Goal: Contribute content

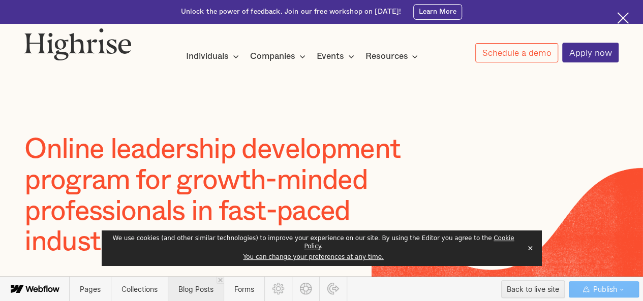
click at [191, 297] on span "Blog Posts" at bounding box center [196, 289] width 56 height 25
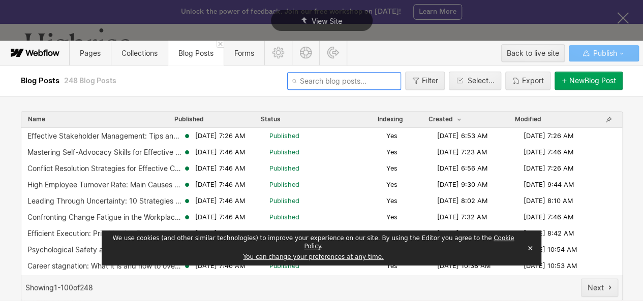
click at [316, 84] on input "text" at bounding box center [344, 81] width 114 height 18
paste input "why-is-integrity-important-in-leadership"
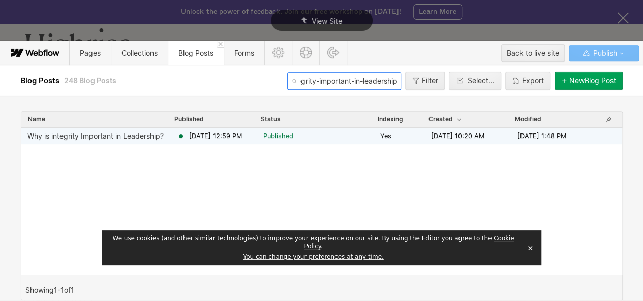
type input "why-is-integrity-important-in-leadership"
click at [280, 135] on span "Published" at bounding box center [278, 136] width 30 height 9
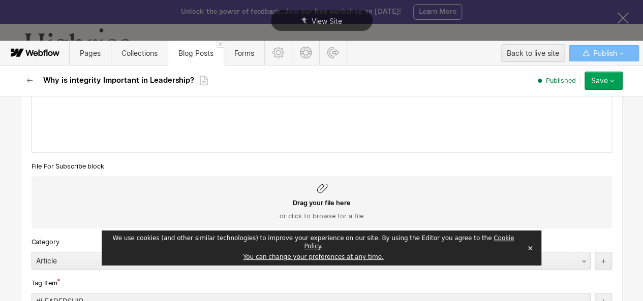
scroll to position [379, 0]
click at [529, 254] on button "✕" at bounding box center [530, 248] width 14 height 15
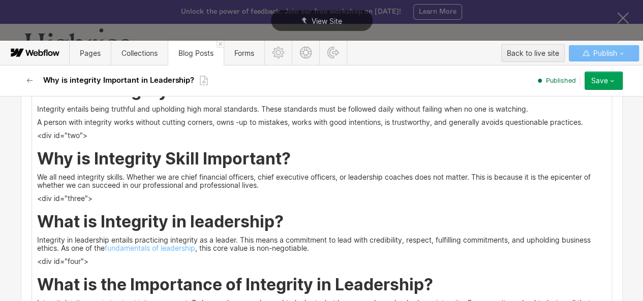
scroll to position [1153, 0]
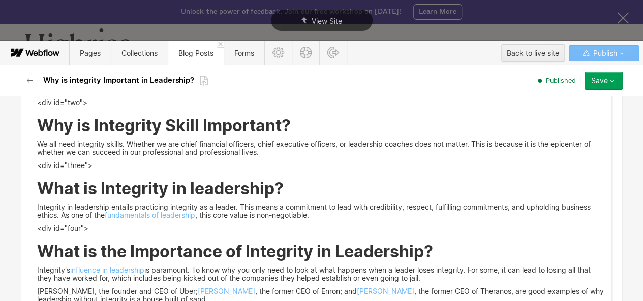
click at [284, 187] on h2 "What is Integrity in leadership?" at bounding box center [321, 189] width 569 height 18
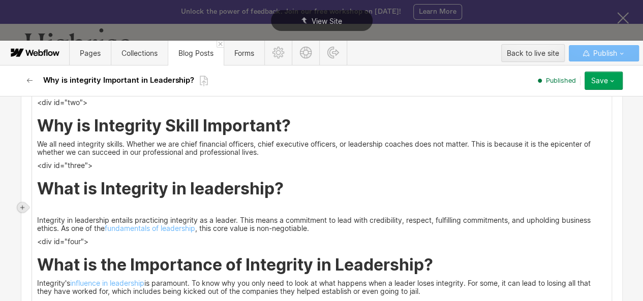
click at [25, 207] on div at bounding box center [22, 208] width 10 height 10
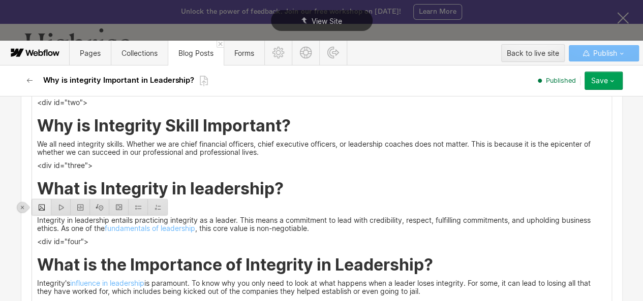
click at [44, 206] on div at bounding box center [41, 208] width 19 height 16
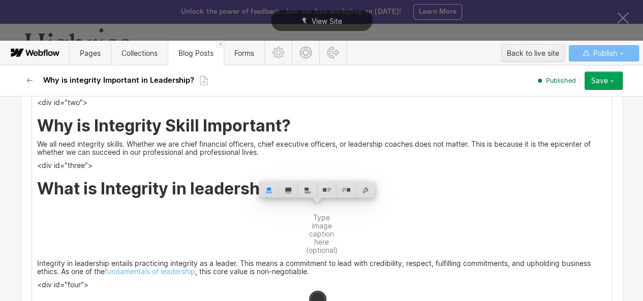
click at [52, 194] on h2 "What is Integrity in leadership?" at bounding box center [321, 189] width 569 height 18
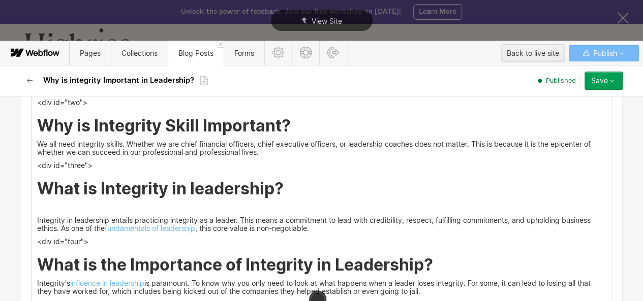
drag, startPoint x: 52, startPoint y: 194, endPoint x: 97, endPoint y: 186, distance: 45.4
click at [222, 187] on h2 "What is Integrity in leadership?" at bounding box center [321, 189] width 569 height 18
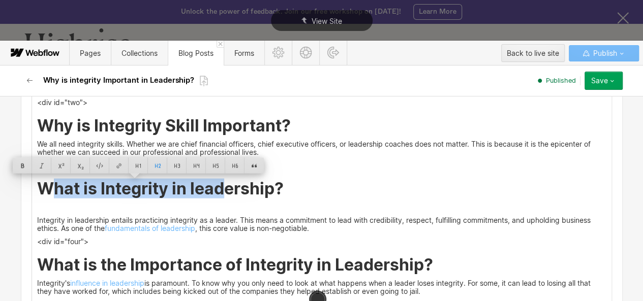
click at [51, 187] on h2 "What is Integrity in leadership?" at bounding box center [321, 189] width 569 height 18
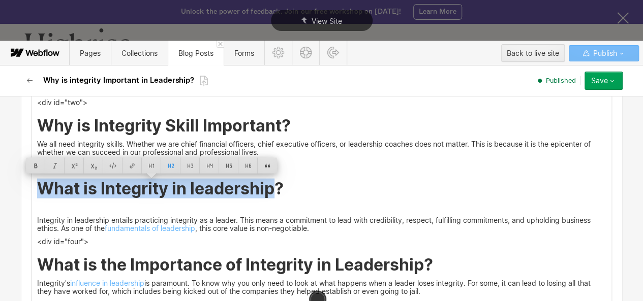
drag, startPoint x: 51, startPoint y: 187, endPoint x: 195, endPoint y: 181, distance: 143.9
click at [195, 181] on h2 "What is Integrity in leadership?" at bounding box center [321, 189] width 569 height 18
copy h2 "What is Integrity in leadership"
click at [322, 210] on img at bounding box center [322, 210] width 0 height 0
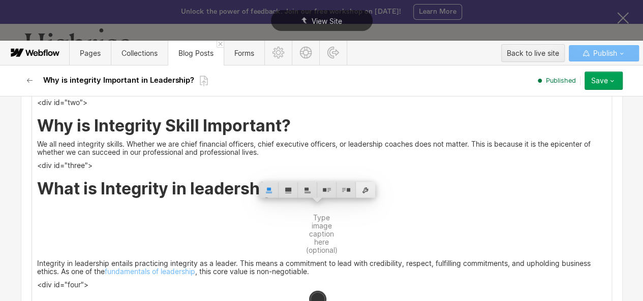
click at [288, 189] on div at bounding box center [287, 190] width 19 height 16
click at [368, 190] on div at bounding box center [365, 190] width 19 height 16
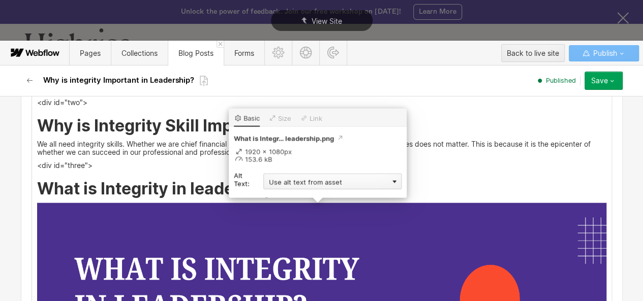
click at [320, 185] on div "Use alt text from asset" at bounding box center [332, 182] width 138 height 16
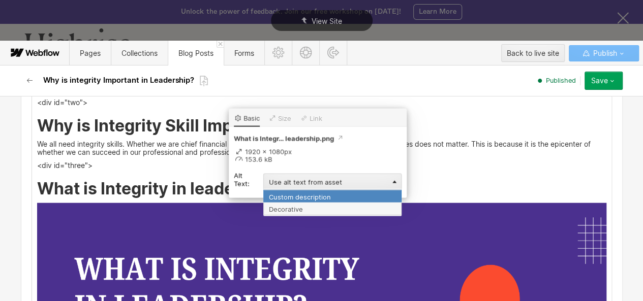
click at [305, 194] on div "Custom description" at bounding box center [332, 196] width 138 height 13
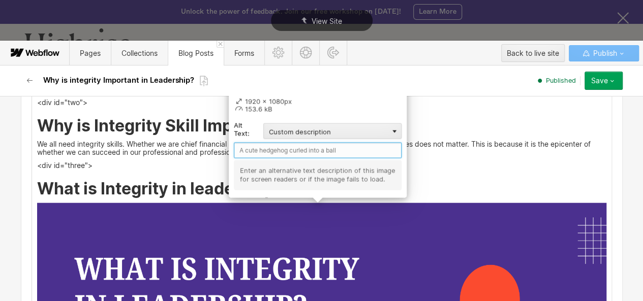
click at [258, 148] on input "text" at bounding box center [318, 151] width 168 height 16
paste input "What is Integrity in leadership"
type input "What is Integrity in leadership"
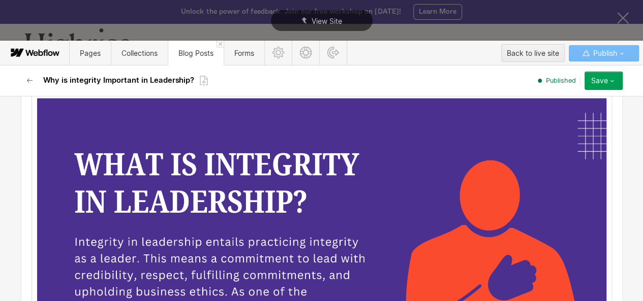
scroll to position [1257, 0]
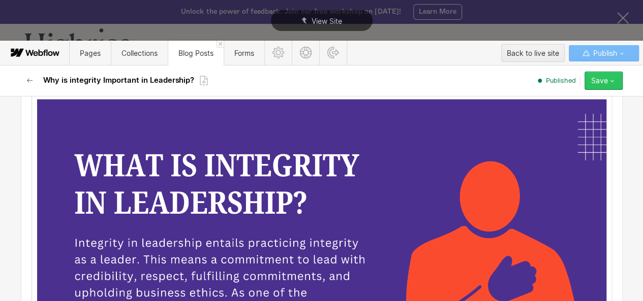
click at [607, 83] on div "Save" at bounding box center [599, 81] width 17 height 8
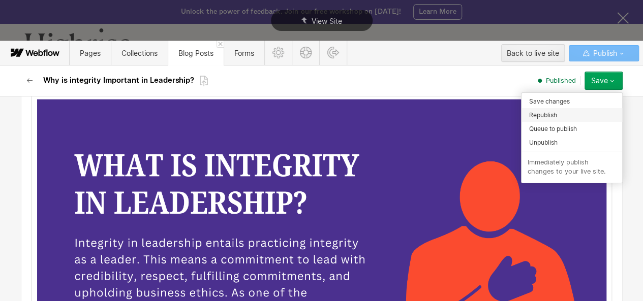
click at [552, 114] on span "Republish" at bounding box center [543, 115] width 28 height 10
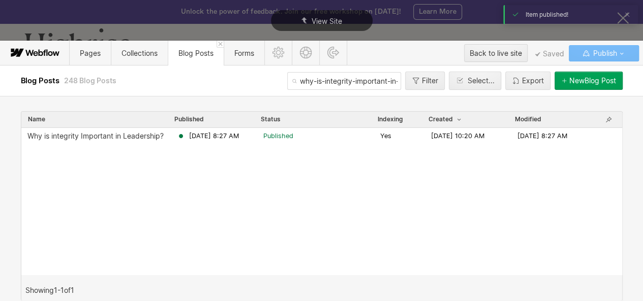
click at [313, 73] on input "why-is-integrity-important-in-leadership" at bounding box center [344, 81] width 114 height 18
click at [313, 74] on input "why-is-integrity-important-in-leadership" at bounding box center [344, 81] width 114 height 18
paste input "leadership-development-important"
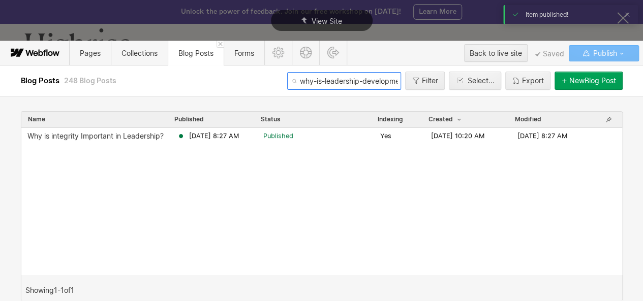
scroll to position [0, 46]
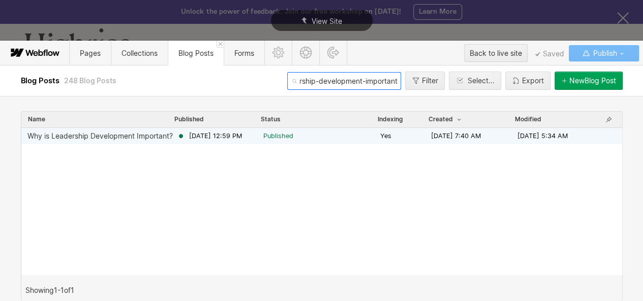
type input "why-is-leadership-development-important"
click at [271, 138] on span "Published" at bounding box center [278, 136] width 30 height 9
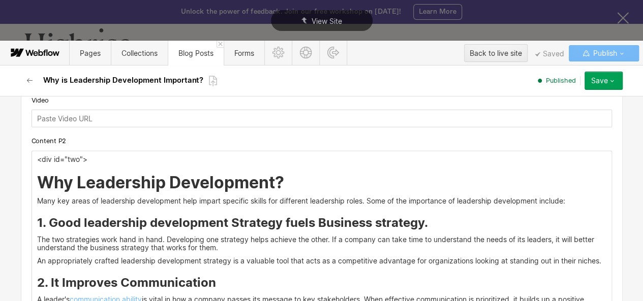
scroll to position [1397, 0]
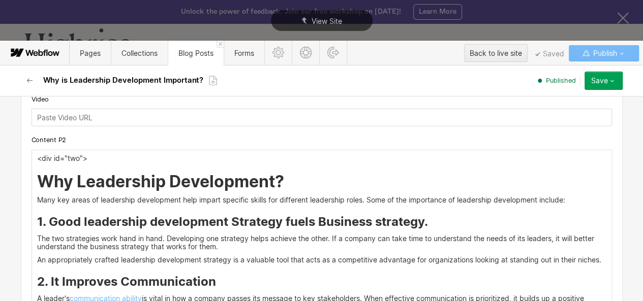
click at [291, 181] on h2 "Why Leadership Development?" at bounding box center [321, 182] width 569 height 18
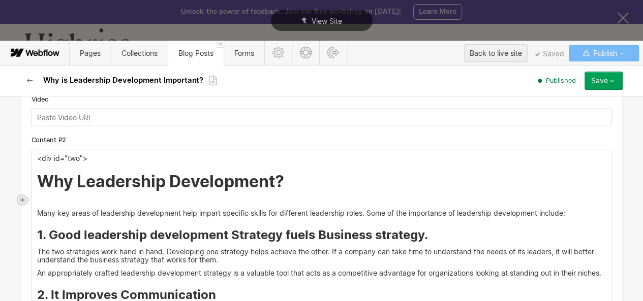
click at [25, 200] on div at bounding box center [22, 200] width 10 height 10
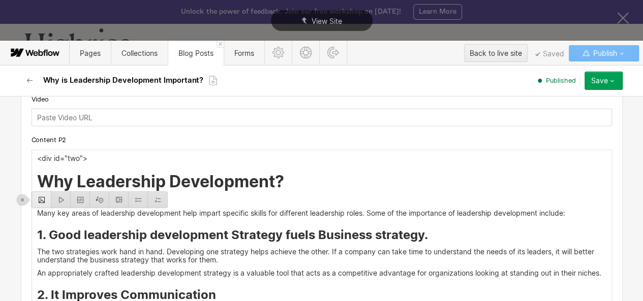
click at [38, 202] on div at bounding box center [41, 200] width 19 height 16
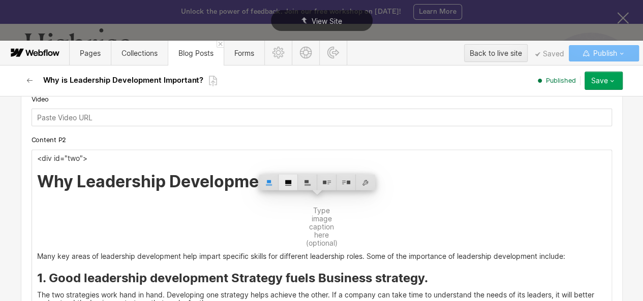
click at [293, 188] on div at bounding box center [287, 183] width 19 height 16
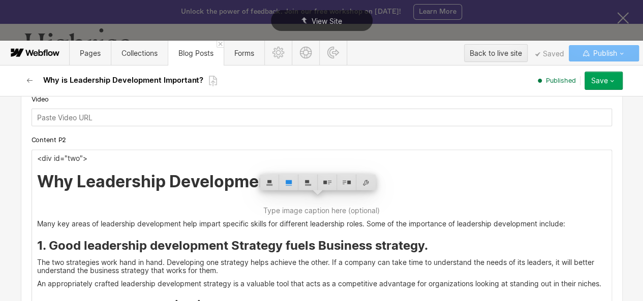
click at [56, 178] on h2 "Why Leadership Development?" at bounding box center [321, 182] width 569 height 18
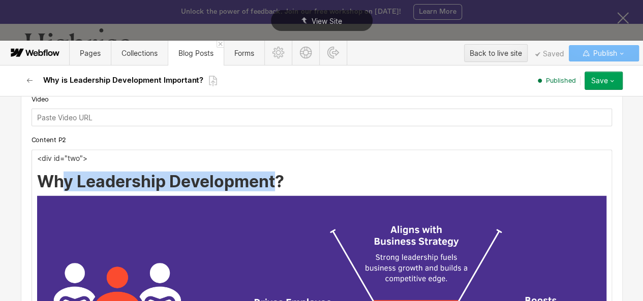
drag, startPoint x: 56, startPoint y: 178, endPoint x: 280, endPoint y: 175, distance: 224.1
click at [280, 175] on h2 "Why Leadership Development?" at bounding box center [321, 182] width 569 height 18
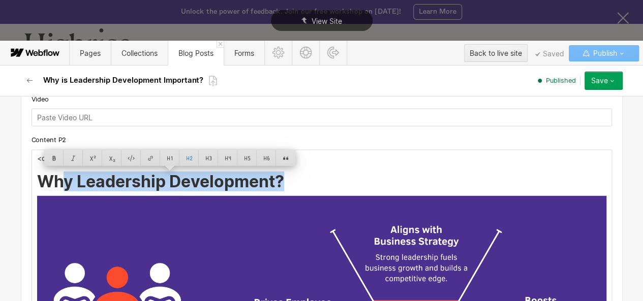
copy h2 "y Leadership Development?"
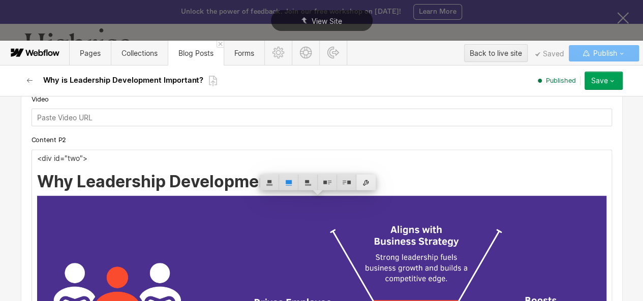
click at [368, 181] on div at bounding box center [365, 183] width 19 height 16
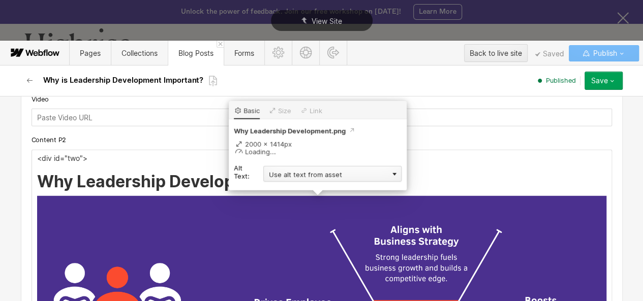
click at [331, 177] on div "Use alt text from asset" at bounding box center [332, 174] width 138 height 16
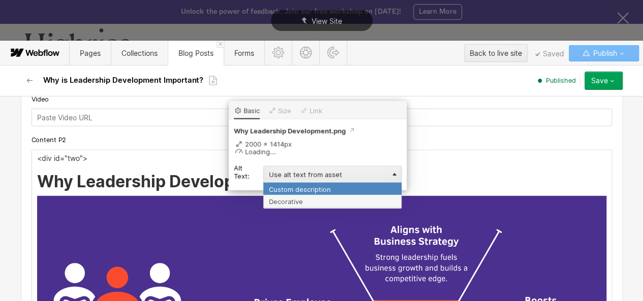
click at [317, 187] on div "Custom description" at bounding box center [332, 188] width 138 height 13
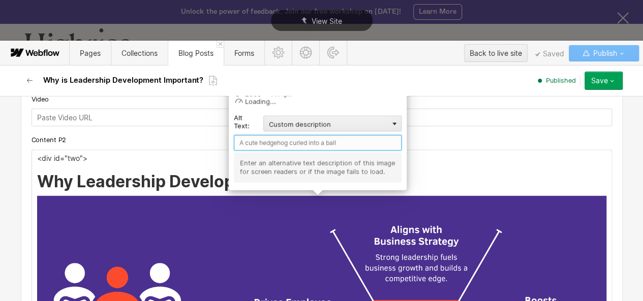
click at [269, 147] on input "text" at bounding box center [318, 143] width 168 height 16
paste input "y Leadership Development?"
type input "y Leadership Development?"
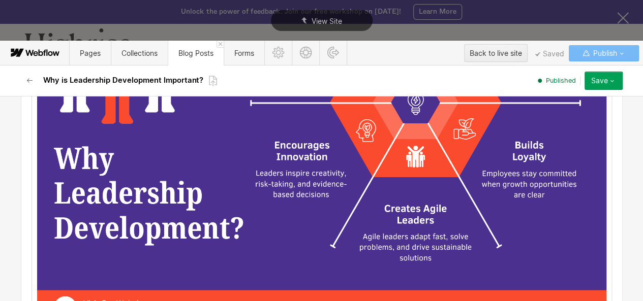
scroll to position [1668, 0]
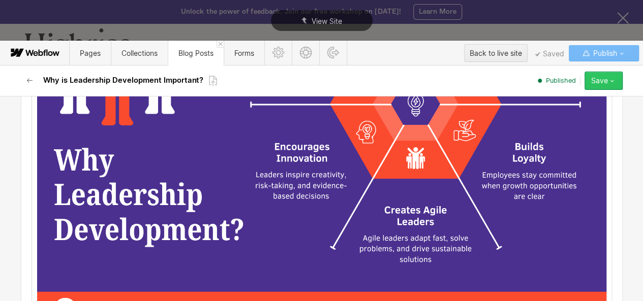
click at [611, 80] on icon "button" at bounding box center [612, 81] width 8 height 8
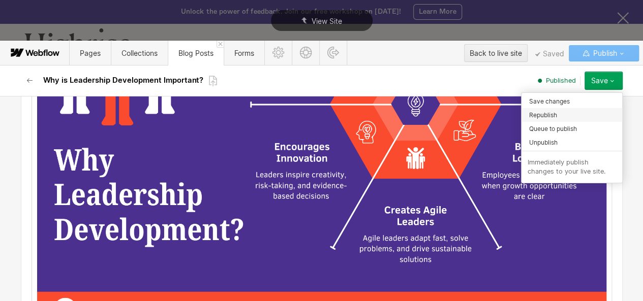
click at [547, 114] on span "Republish" at bounding box center [543, 115] width 28 height 10
